Goal: Task Accomplishment & Management: Use online tool/utility

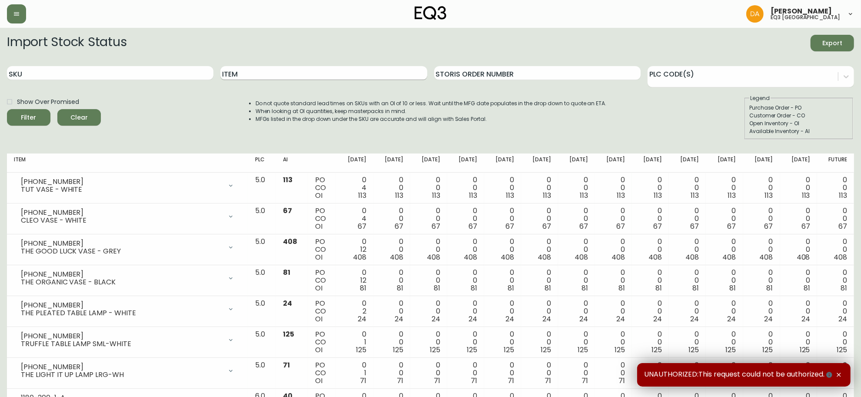
click at [298, 75] on input "Item" at bounding box center [323, 73] width 206 height 14
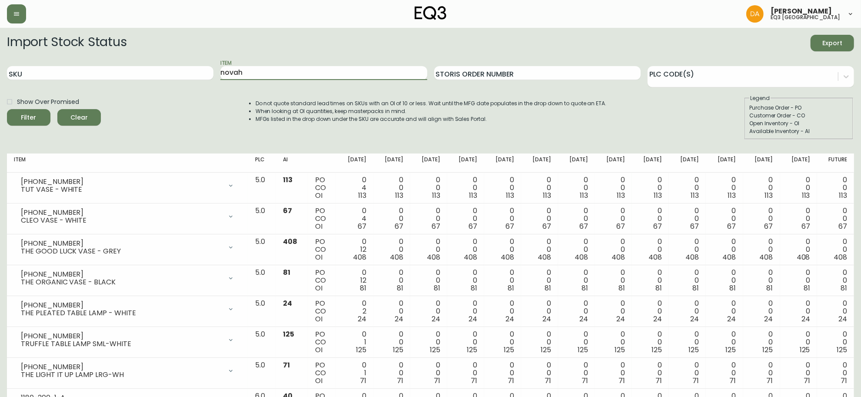
type input "novah"
click at [7, 109] on button "Filter" at bounding box center [28, 117] width 43 height 17
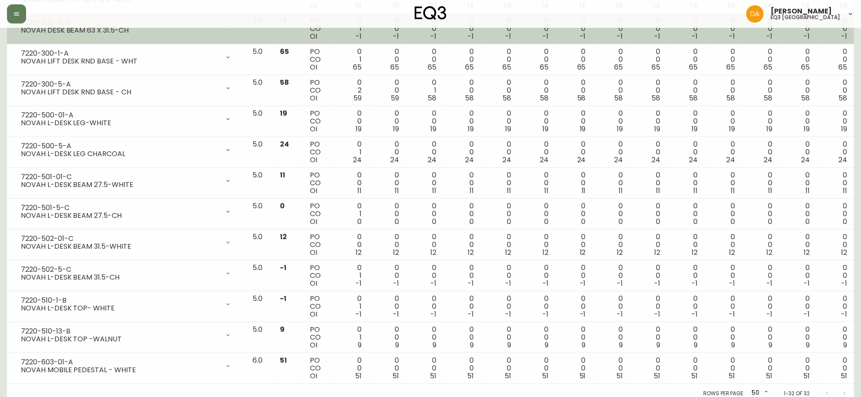
scroll to position [785, 0]
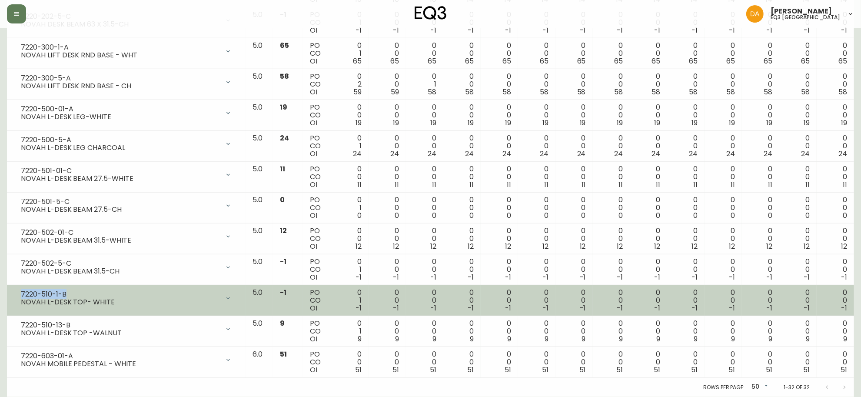
drag, startPoint x: 72, startPoint y: 294, endPoint x: 11, endPoint y: 292, distance: 61.3
click at [11, 292] on td "7220-510-1-B NOVAH L-DESK TOP- WHITE Opening Balance 0 ( [DATE] ) Customer Orde…" at bounding box center [126, 300] width 239 height 31
